Goal: Navigation & Orientation: Find specific page/section

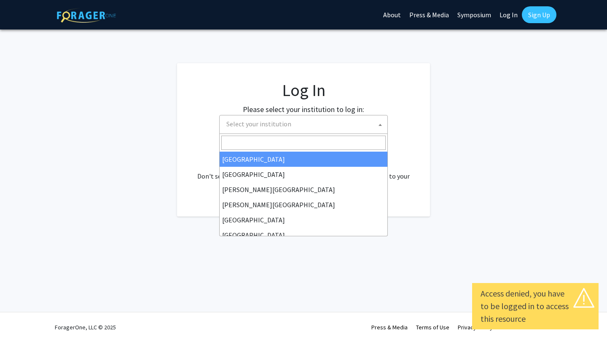
click at [341, 126] on span "Select your institution" at bounding box center [305, 123] width 164 height 17
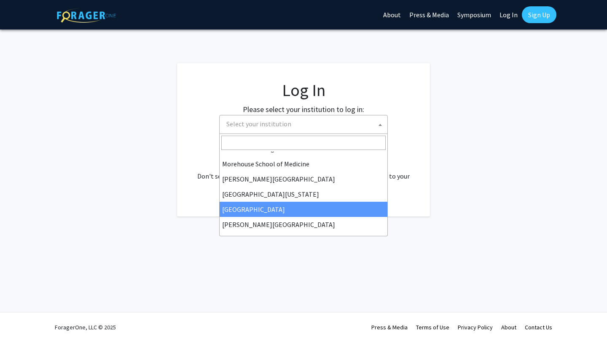
scroll to position [214, 0]
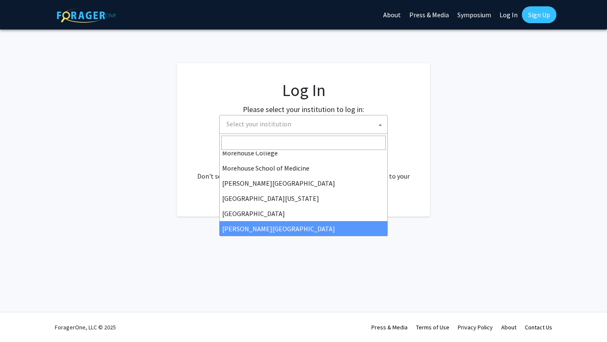
select select "24"
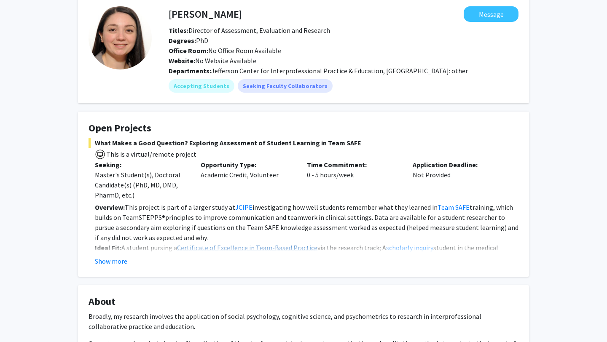
scroll to position [43, 0]
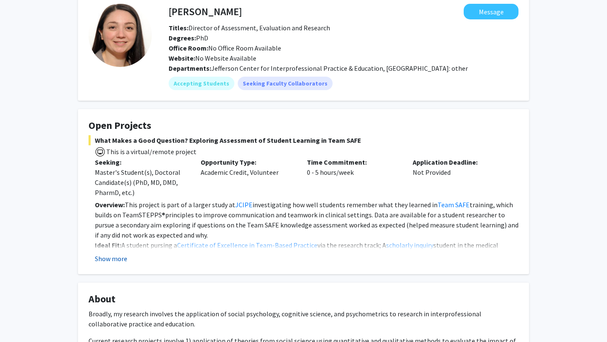
click at [122, 257] on button "Show more" at bounding box center [111, 259] width 32 height 10
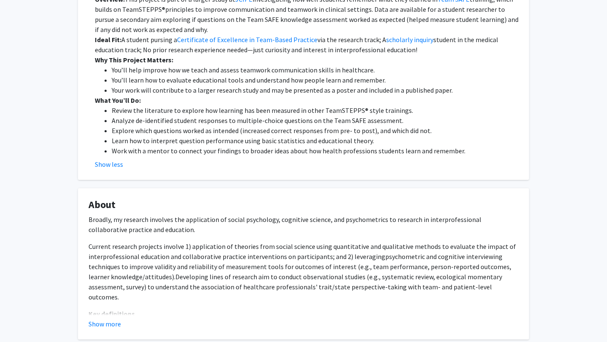
scroll to position [330, 0]
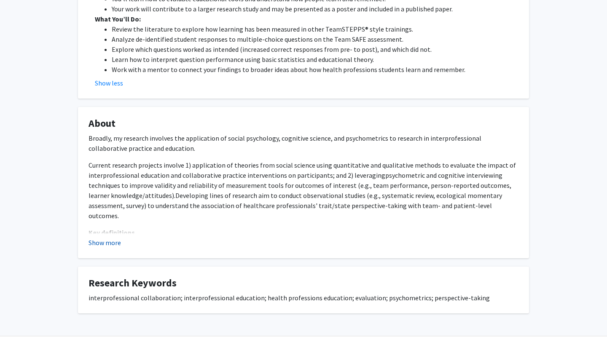
click at [117, 242] on button "Show more" at bounding box center [104, 243] width 32 height 10
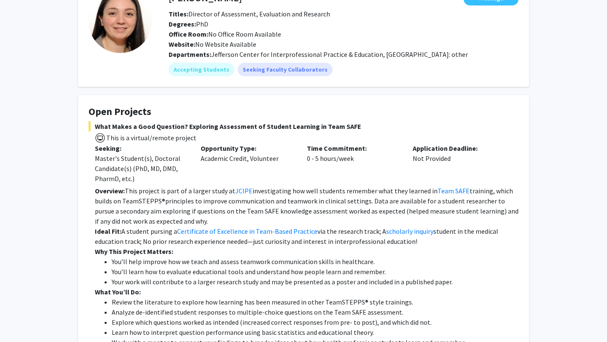
scroll to position [58, 0]
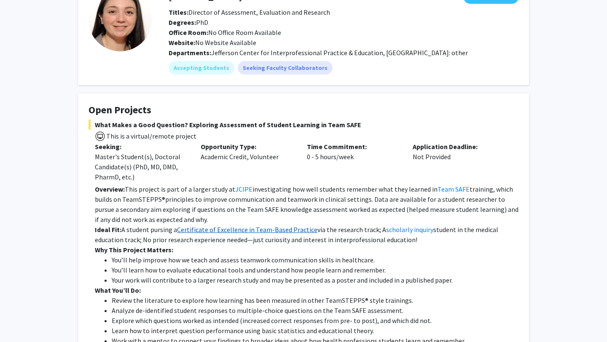
click at [268, 230] on link "Certificate of Excellence in Team-Based Practice" at bounding box center [247, 229] width 140 height 8
